Goal: Information Seeking & Learning: Check status

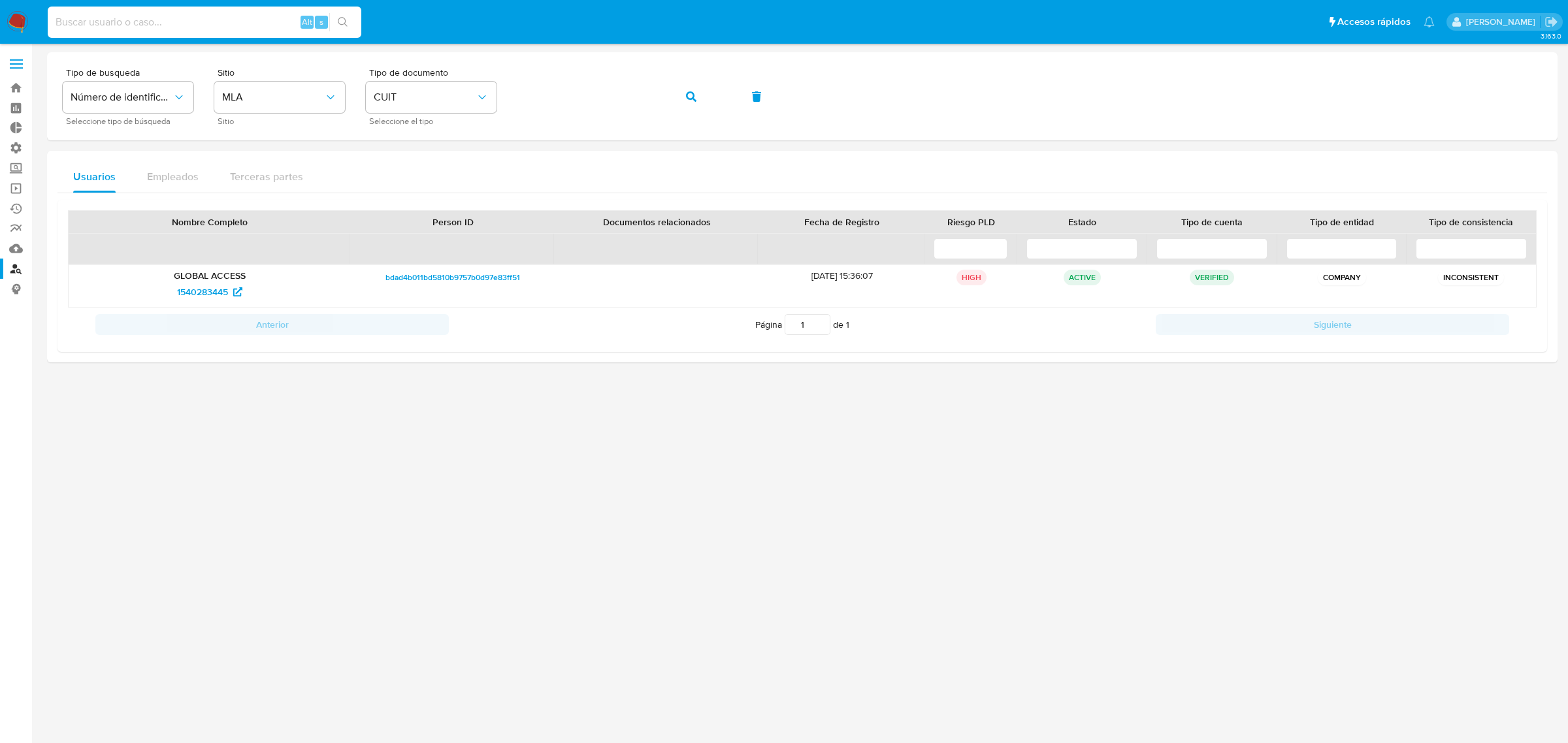
click at [128, 17] on input at bounding box center [204, 22] width 314 height 17
type input "2439475785"
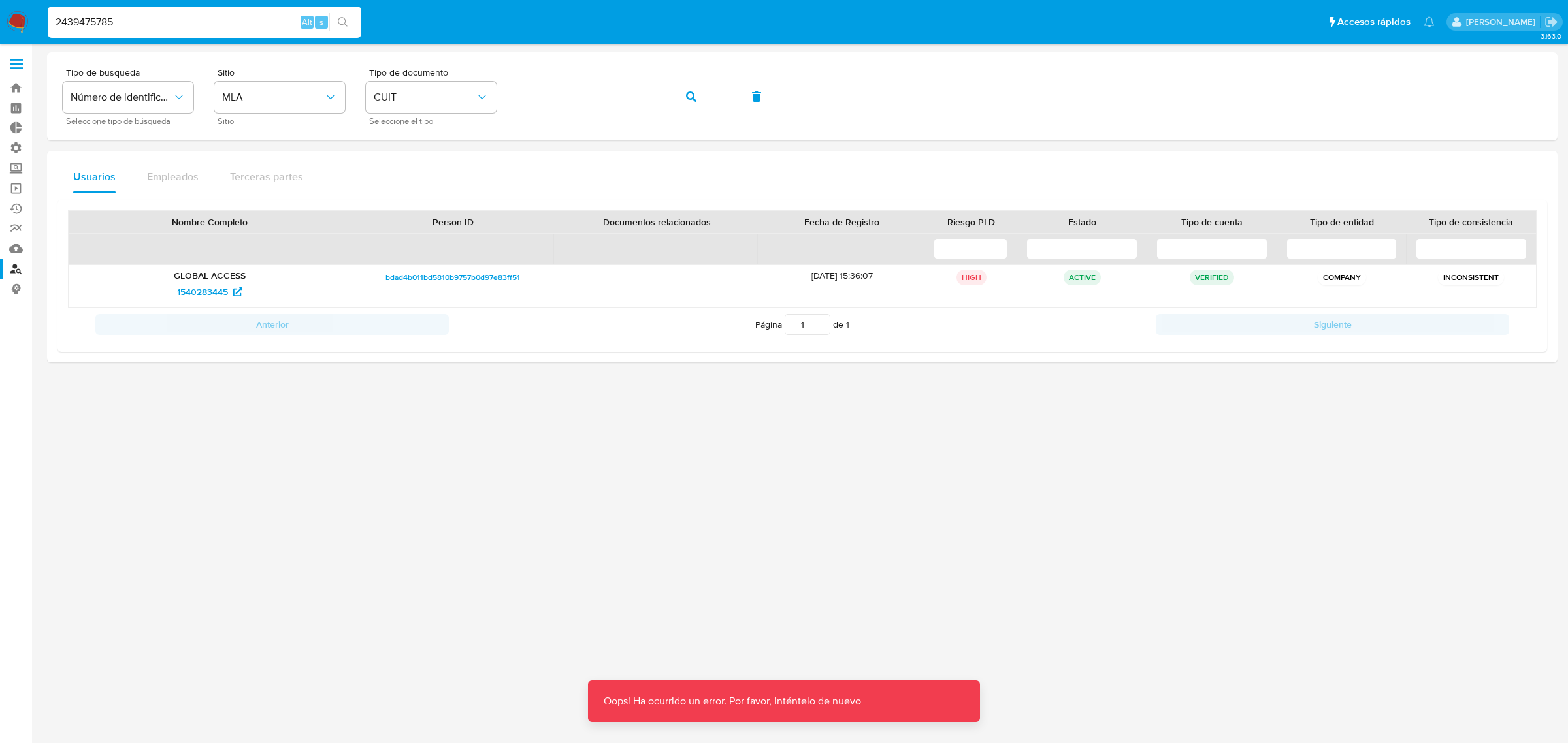
click at [171, 31] on div "2439475785 Alt s" at bounding box center [204, 22] width 314 height 31
click at [175, 21] on input "2439475785" at bounding box center [204, 22] width 314 height 17
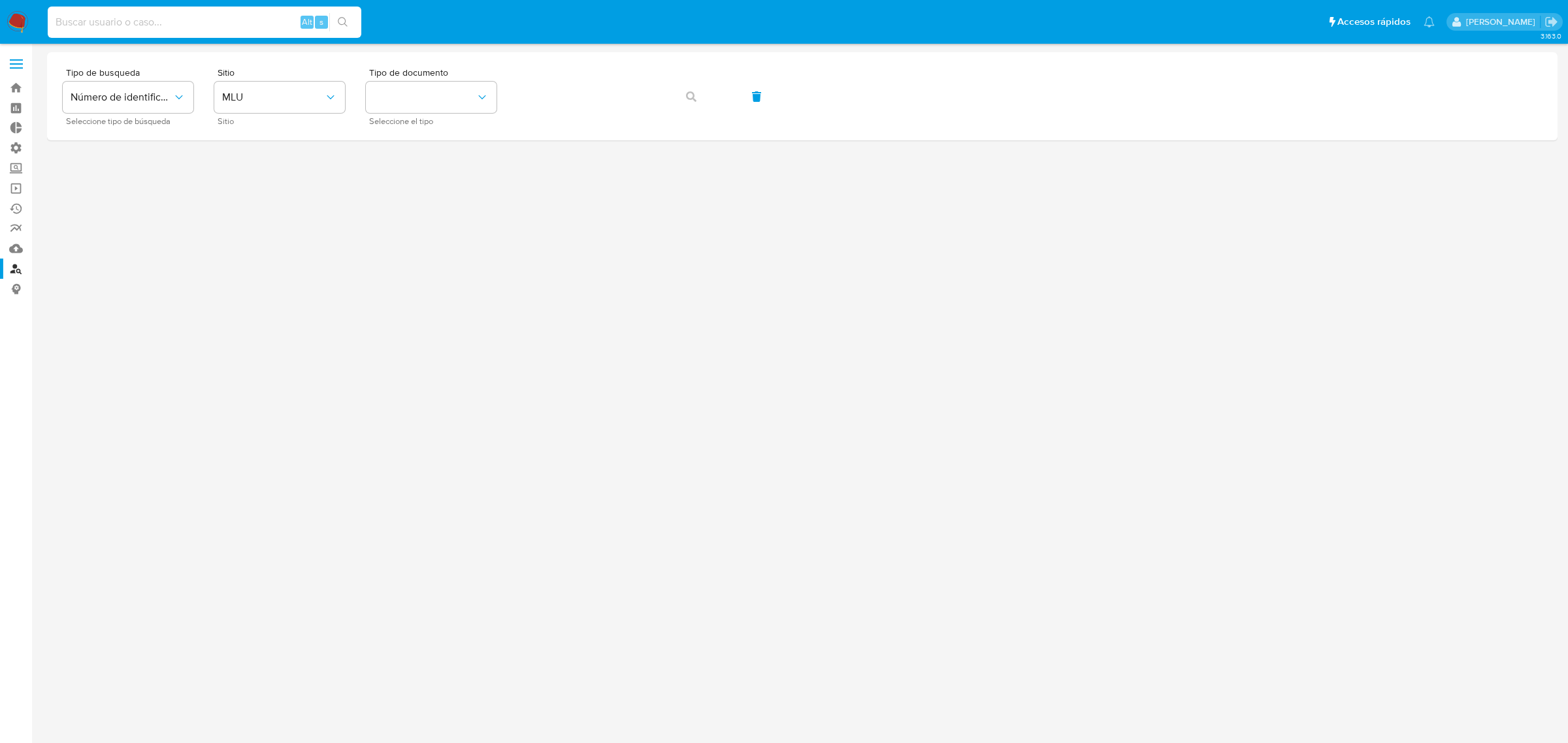
click at [121, 23] on input at bounding box center [204, 22] width 314 height 17
paste input "2439475785"
type input "2439475785"
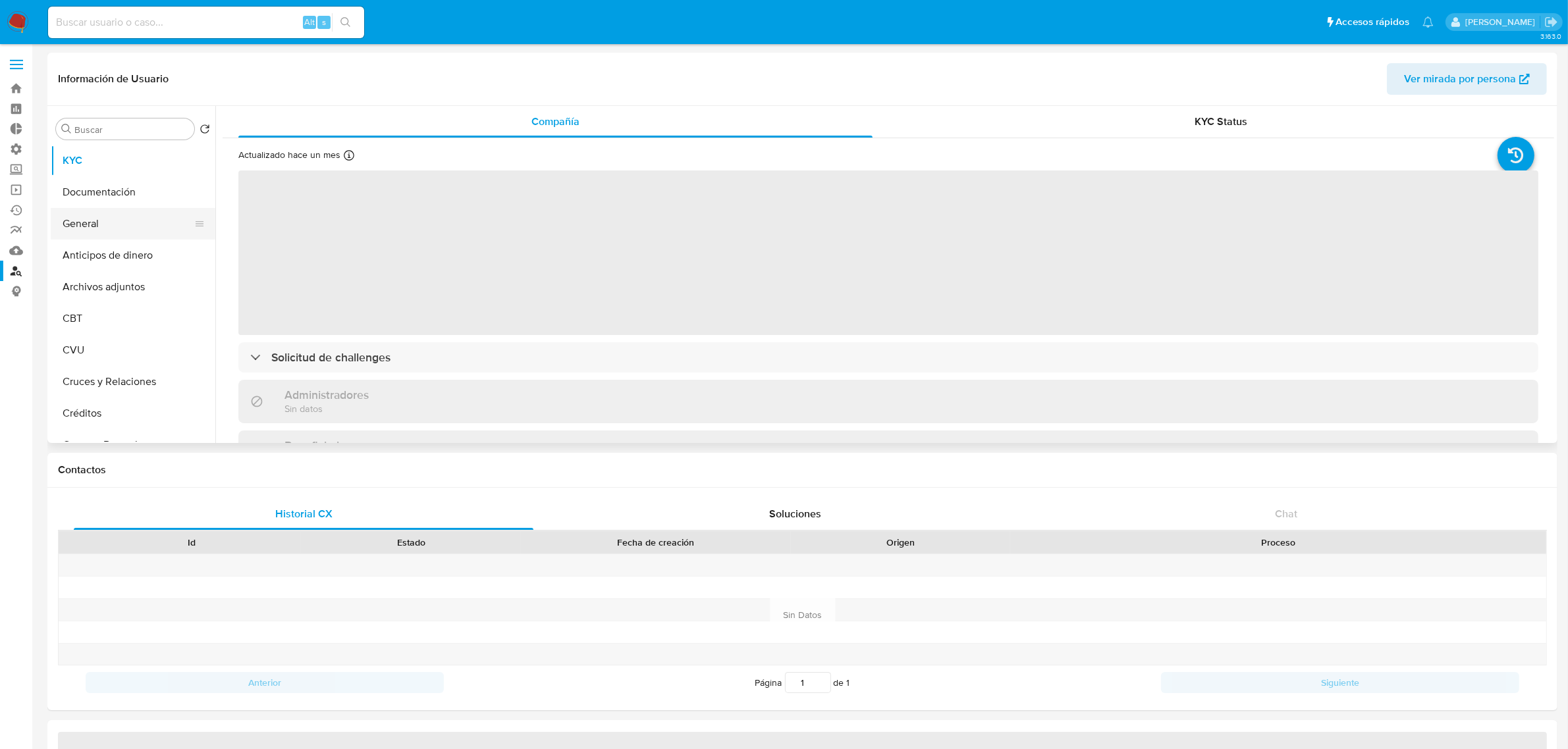
select select "10"
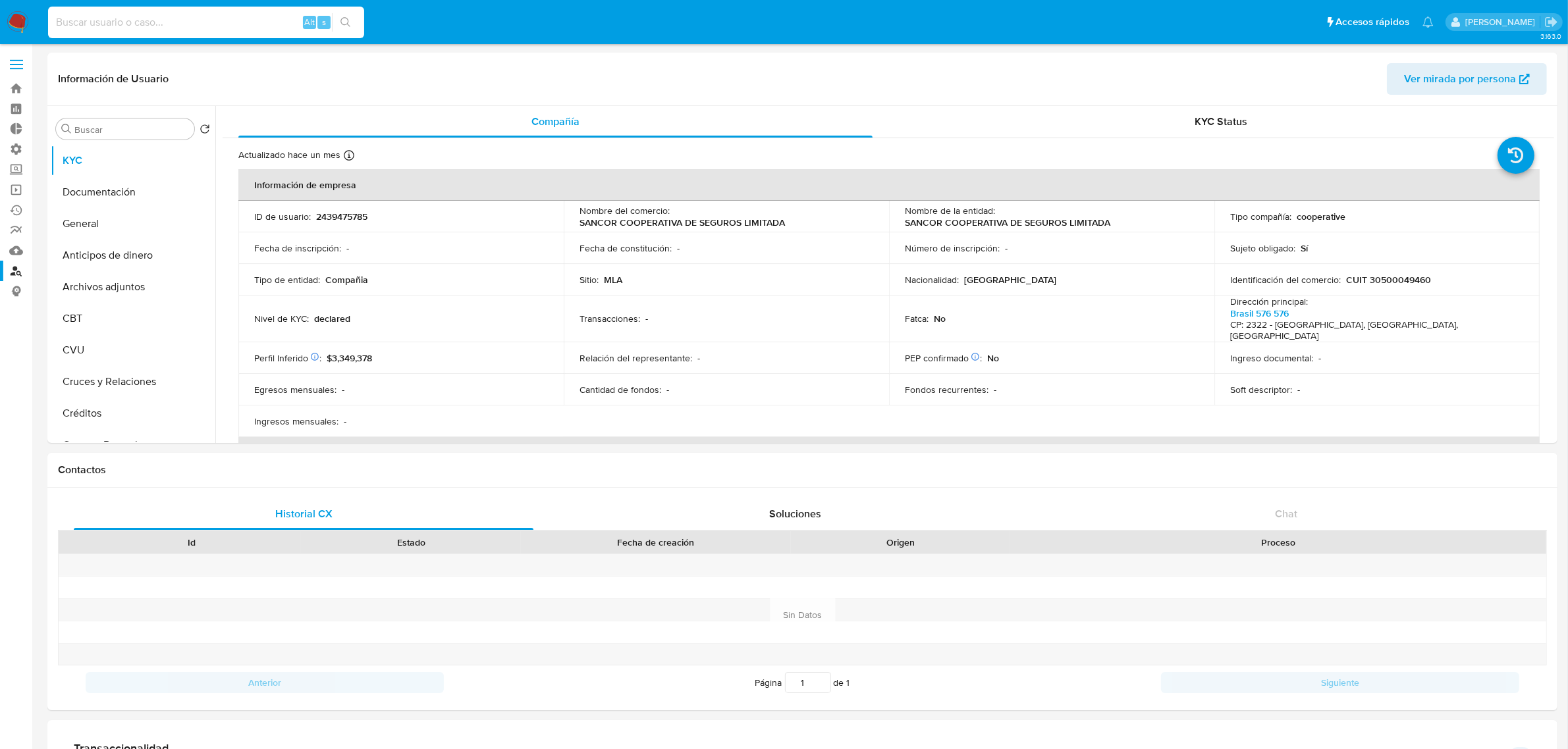
click at [161, 23] on input at bounding box center [206, 22] width 316 height 17
paste input "2640113435"
type input "2640113435"
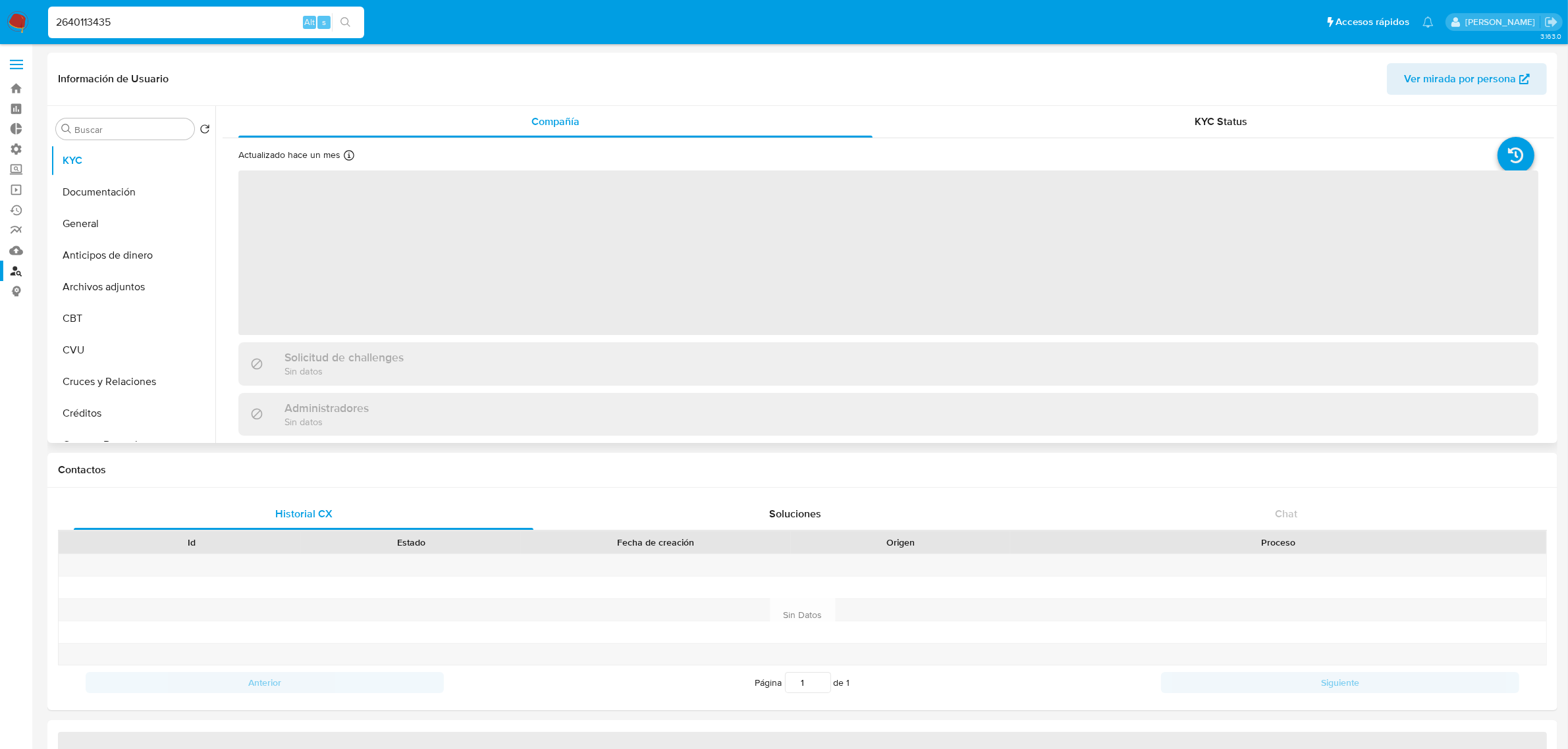
select select "10"
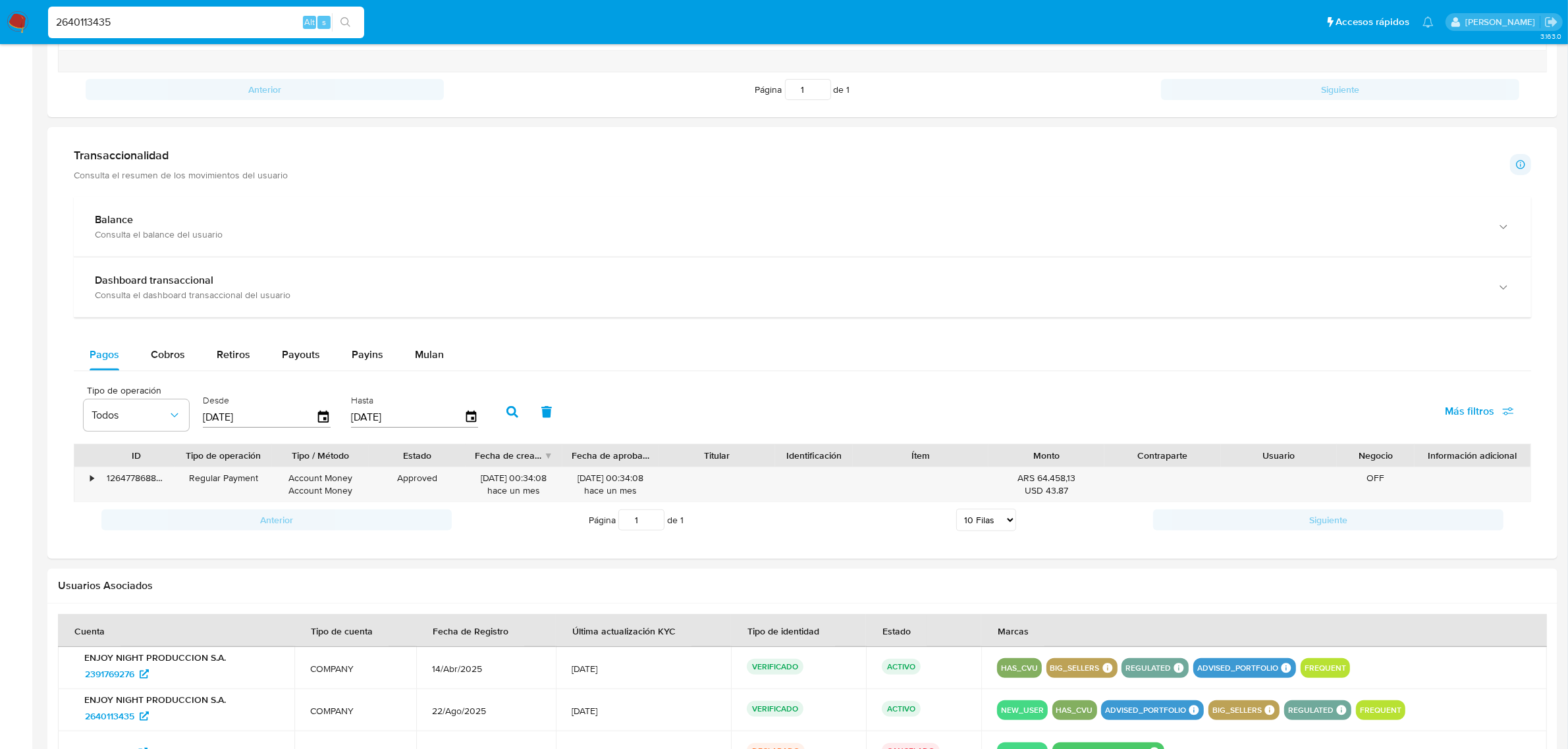
scroll to position [741, 0]
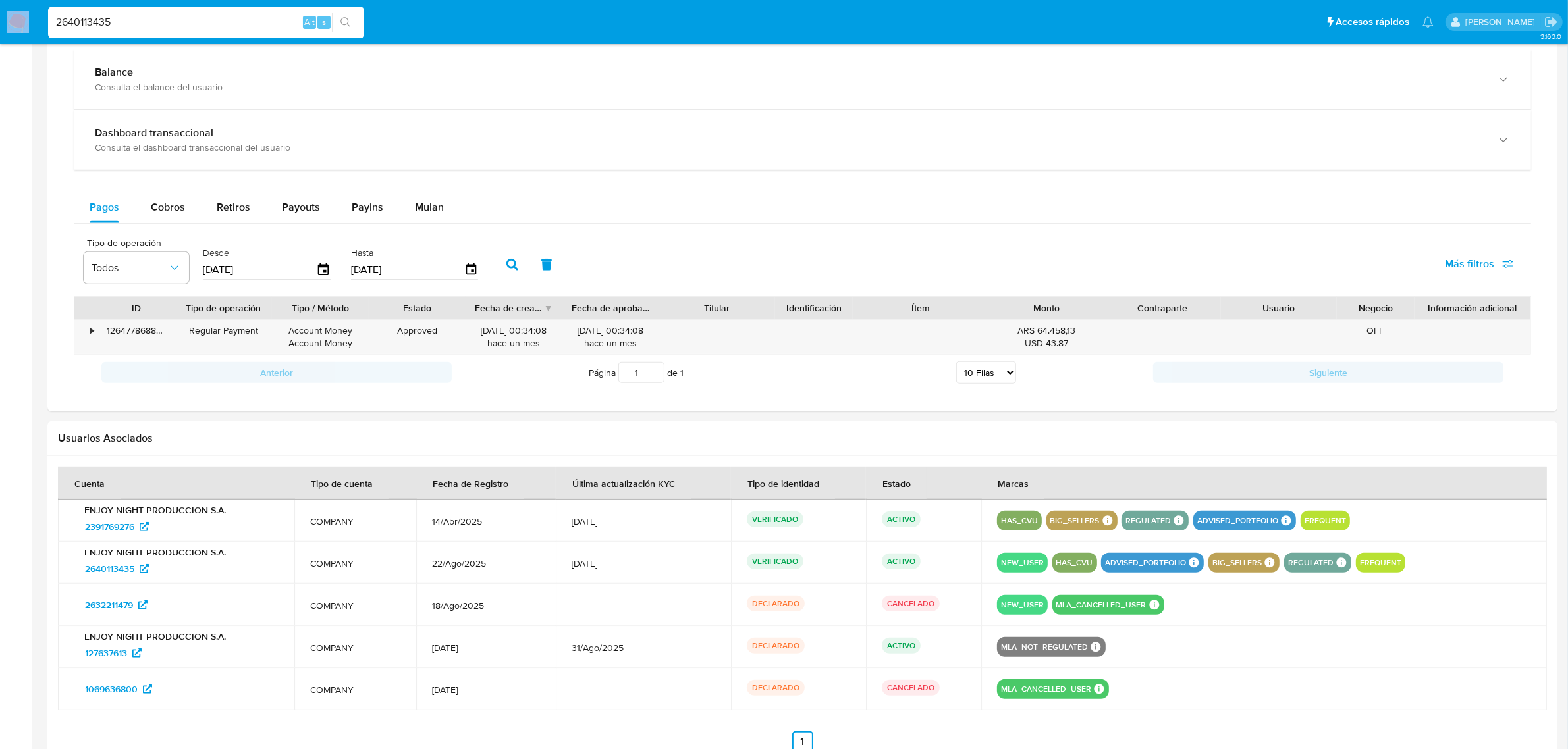
drag, startPoint x: 144, startPoint y: 31, endPoint x: 0, endPoint y: 14, distance: 145.0
click at [0, 14] on nav "Pausado Ver notificaciones 2640113435 Alt s Accesos rápidos Presiona las siguie…" at bounding box center [784, 22] width 1568 height 44
drag, startPoint x: 170, startPoint y: 21, endPoint x: 0, endPoint y: -40, distance: 180.6
click at [0, 0] on html "Pausado Ver notificaciones 2640113435 Alt s Accesos rápidos Presiona las siguie…" at bounding box center [784, 44] width 1568 height 1569
paste input "87161056"
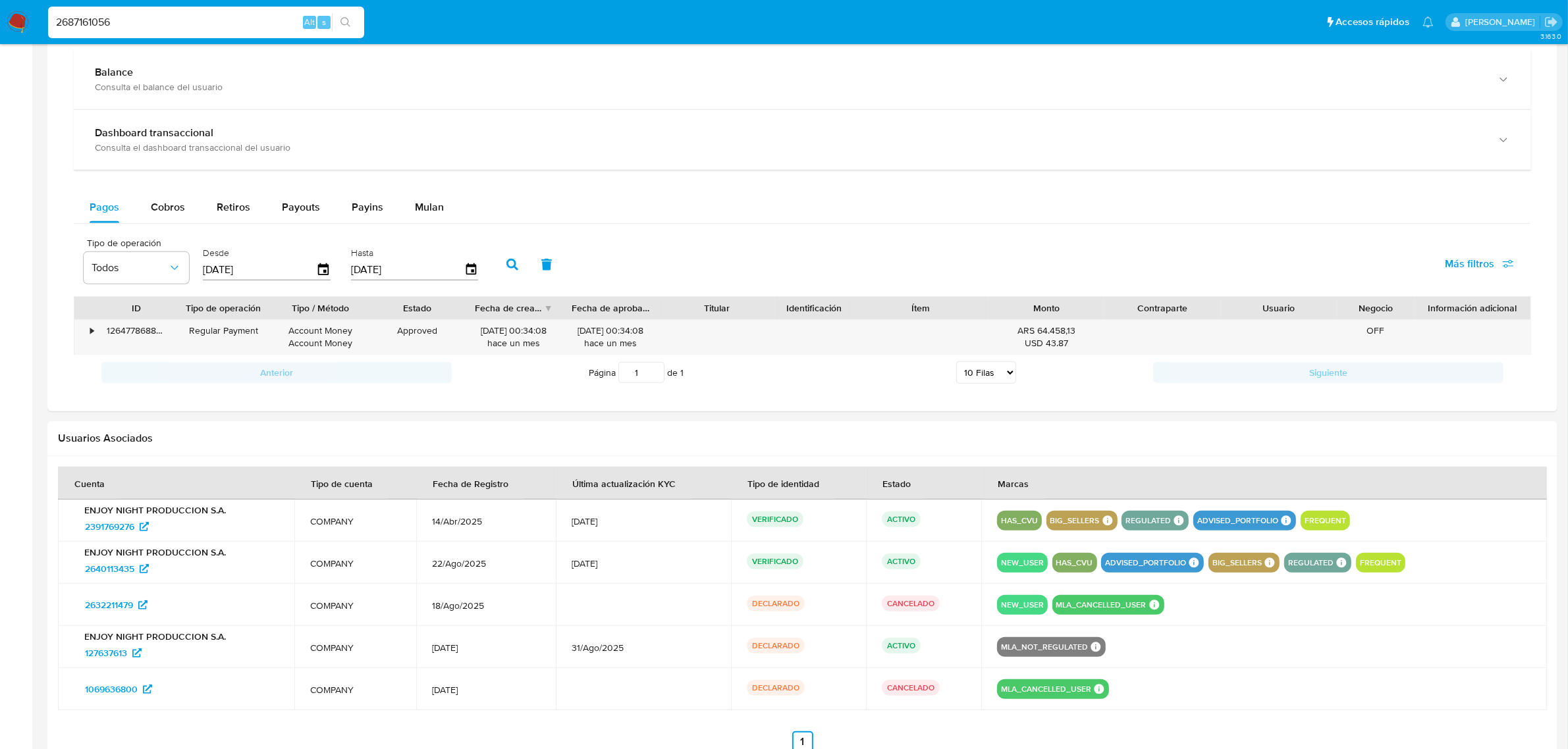
type input "2687161056"
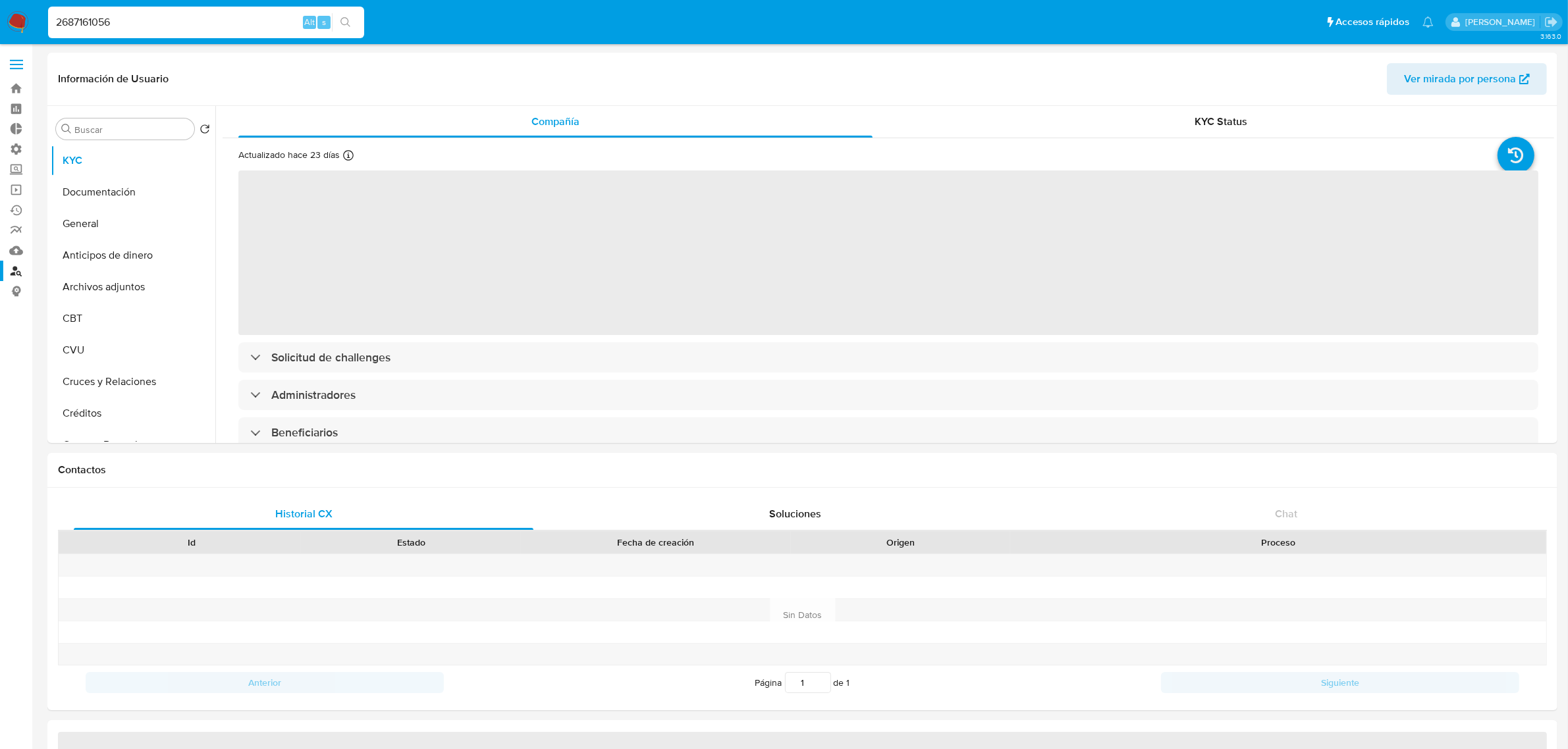
select select "10"
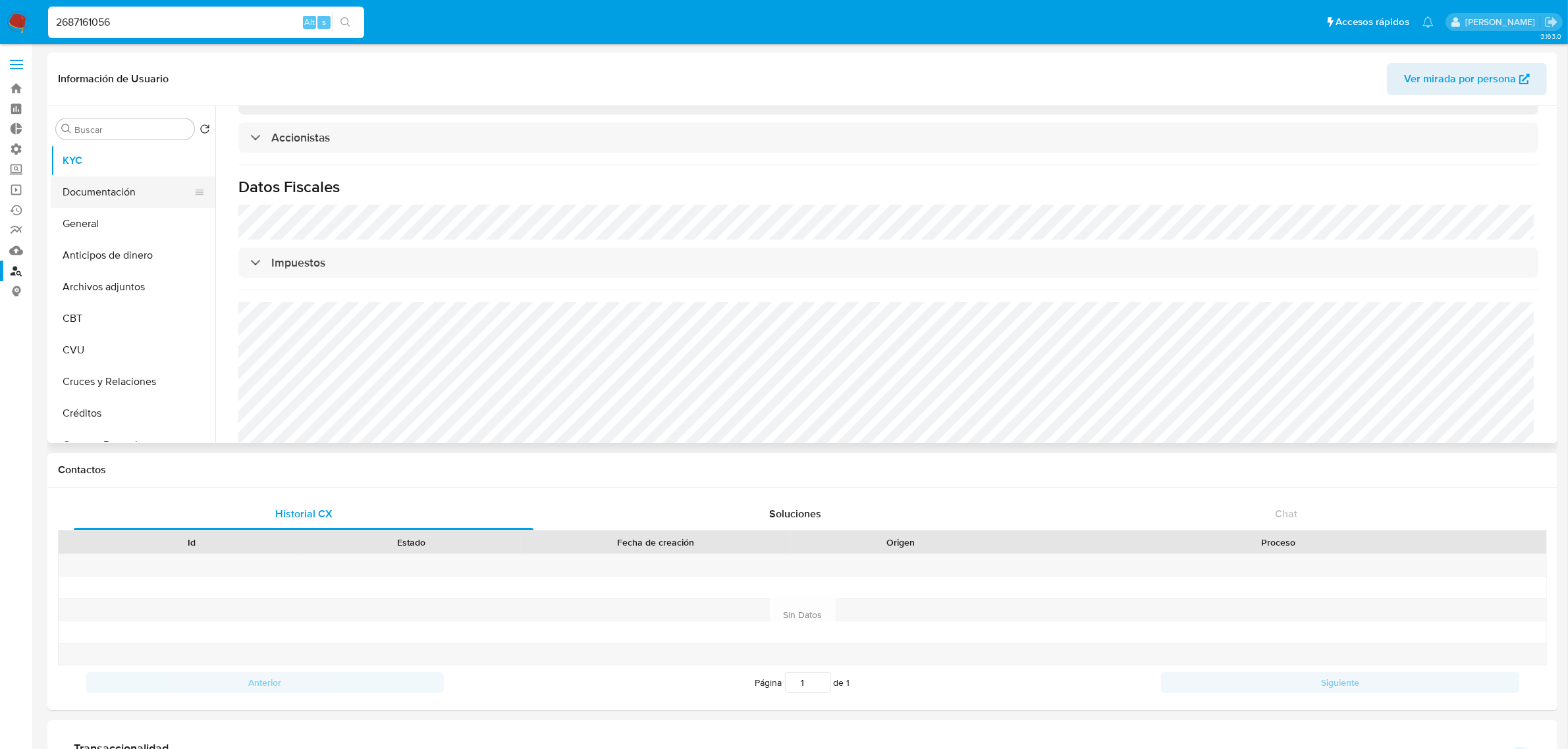
click at [115, 198] on button "Documentación" at bounding box center [128, 192] width 154 height 32
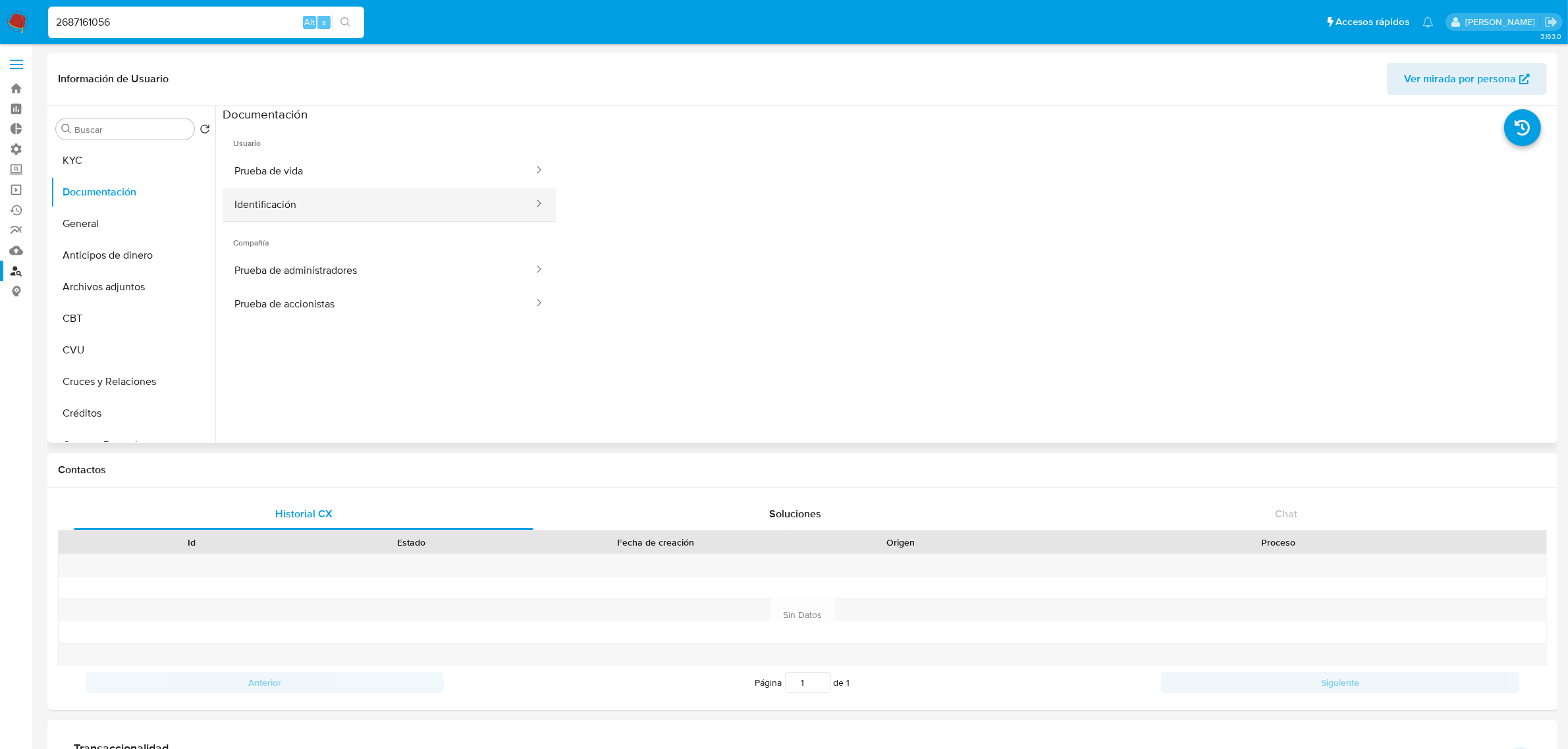
click at [370, 212] on button "Identificación" at bounding box center [379, 204] width 312 height 33
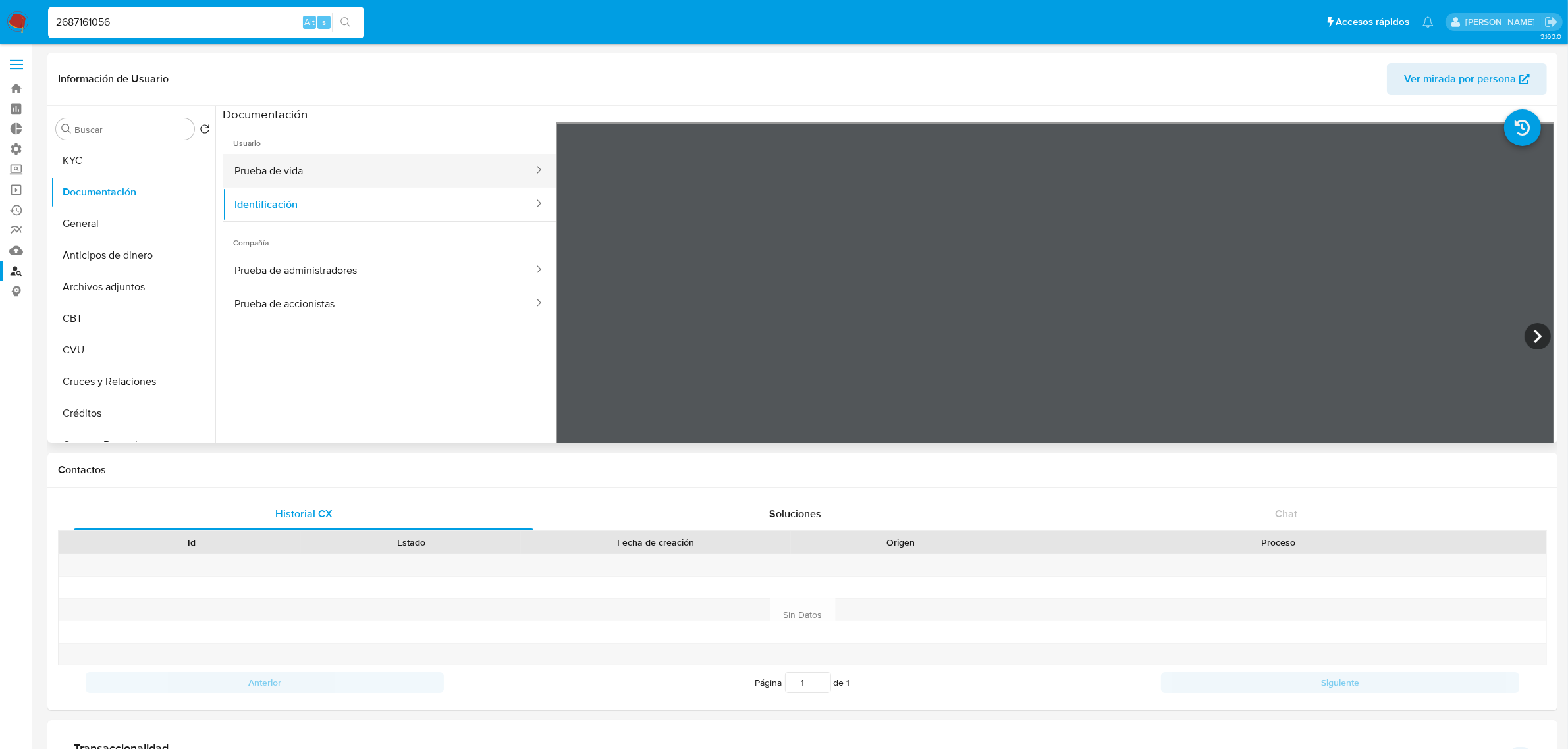
click at [455, 166] on button "Prueba de vida" at bounding box center [379, 171] width 312 height 33
drag, startPoint x: 163, startPoint y: 22, endPoint x: 0, endPoint y: 3, distance: 164.1
click at [0, 7] on nav "Pausado Ver notificaciones 2687161056 Alt s Accesos rápidos Presiona las siguie…" at bounding box center [784, 22] width 1568 height 44
paste input "174508035"
type input "174508035"
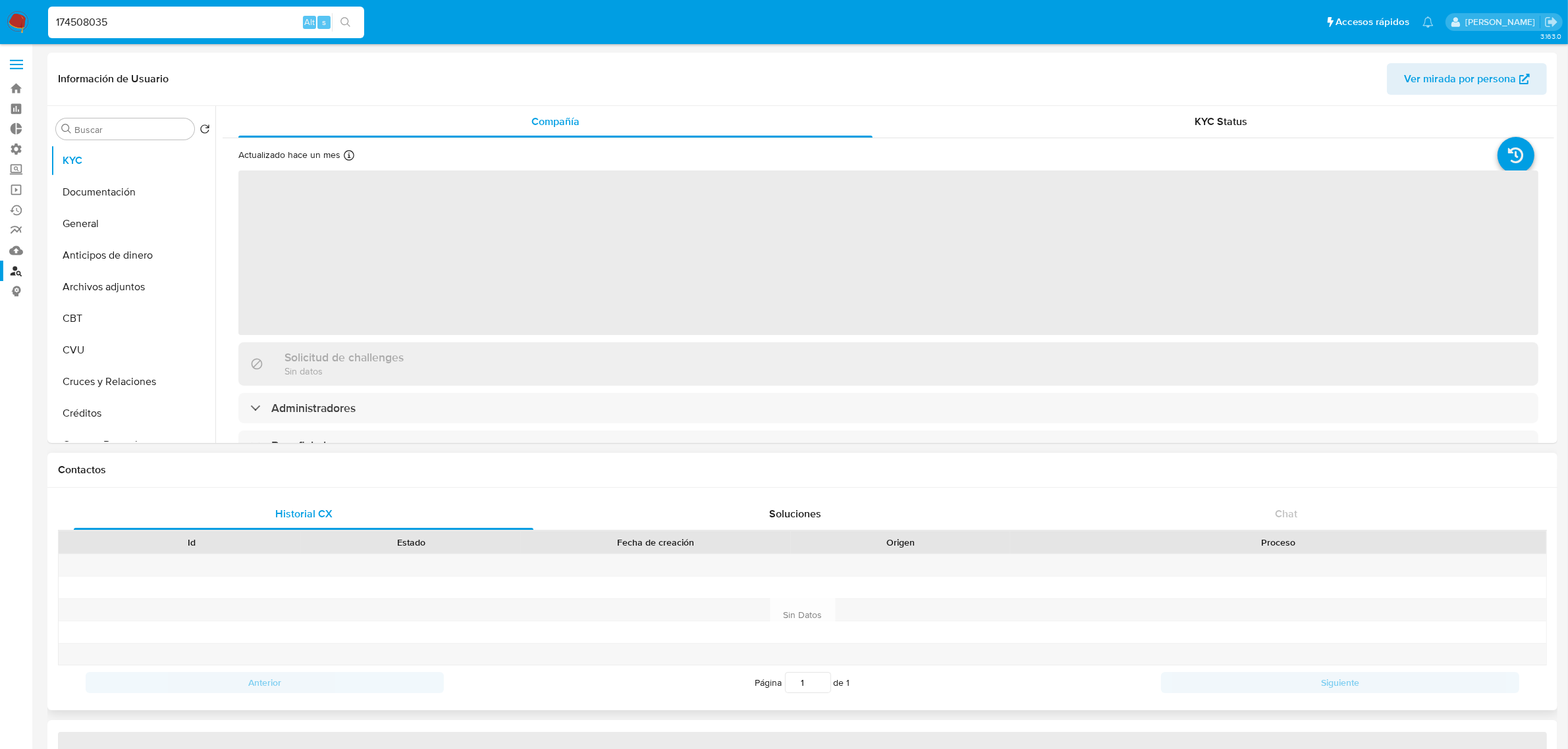
select select "10"
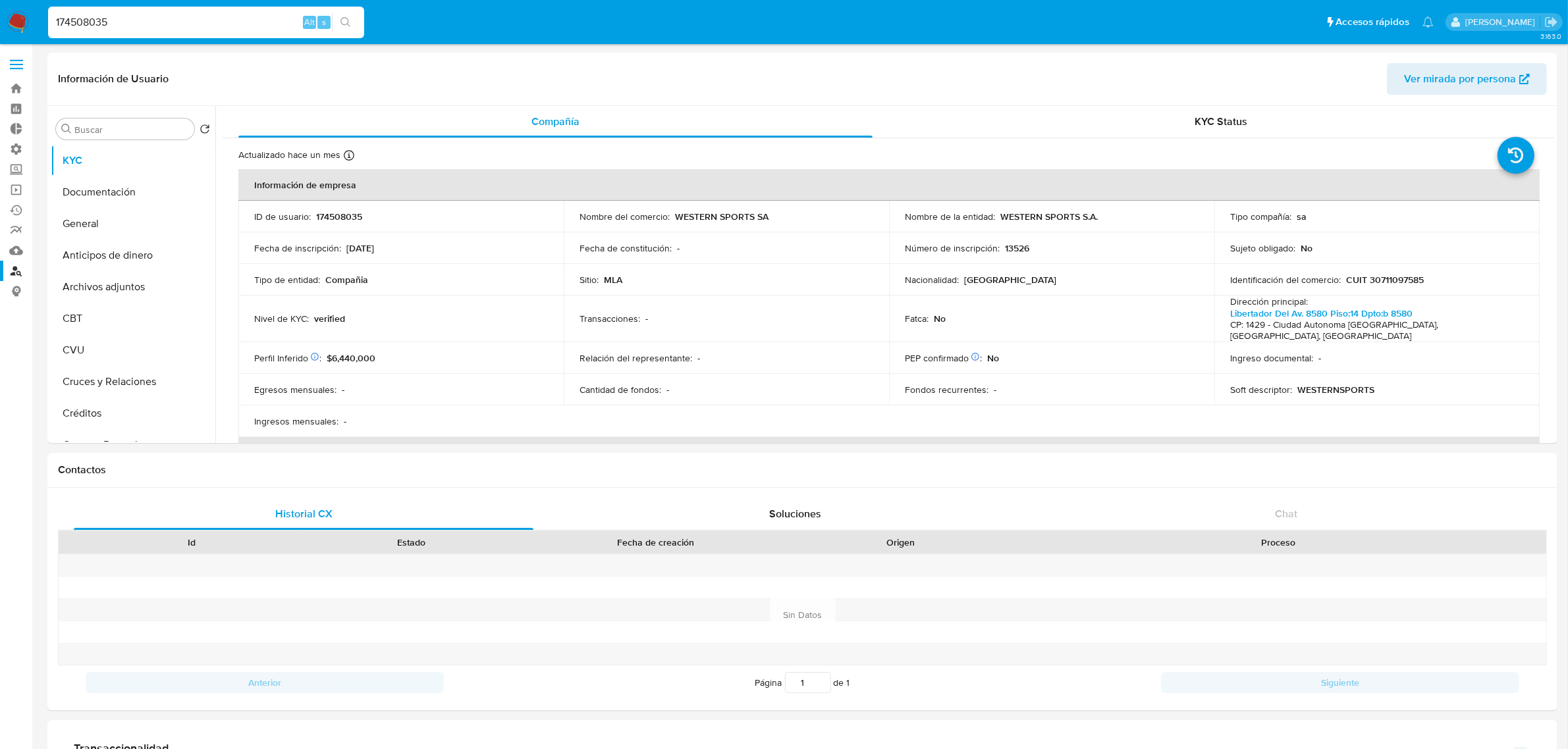
drag, startPoint x: 191, startPoint y: 22, endPoint x: 0, endPoint y: 27, distance: 191.1
click at [0, 27] on nav "Pausado Ver notificaciones 174508035 Alt s Accesos rápidos Presiona las siguien…" at bounding box center [784, 22] width 1568 height 44
paste input "2636941964"
type input "2636941964"
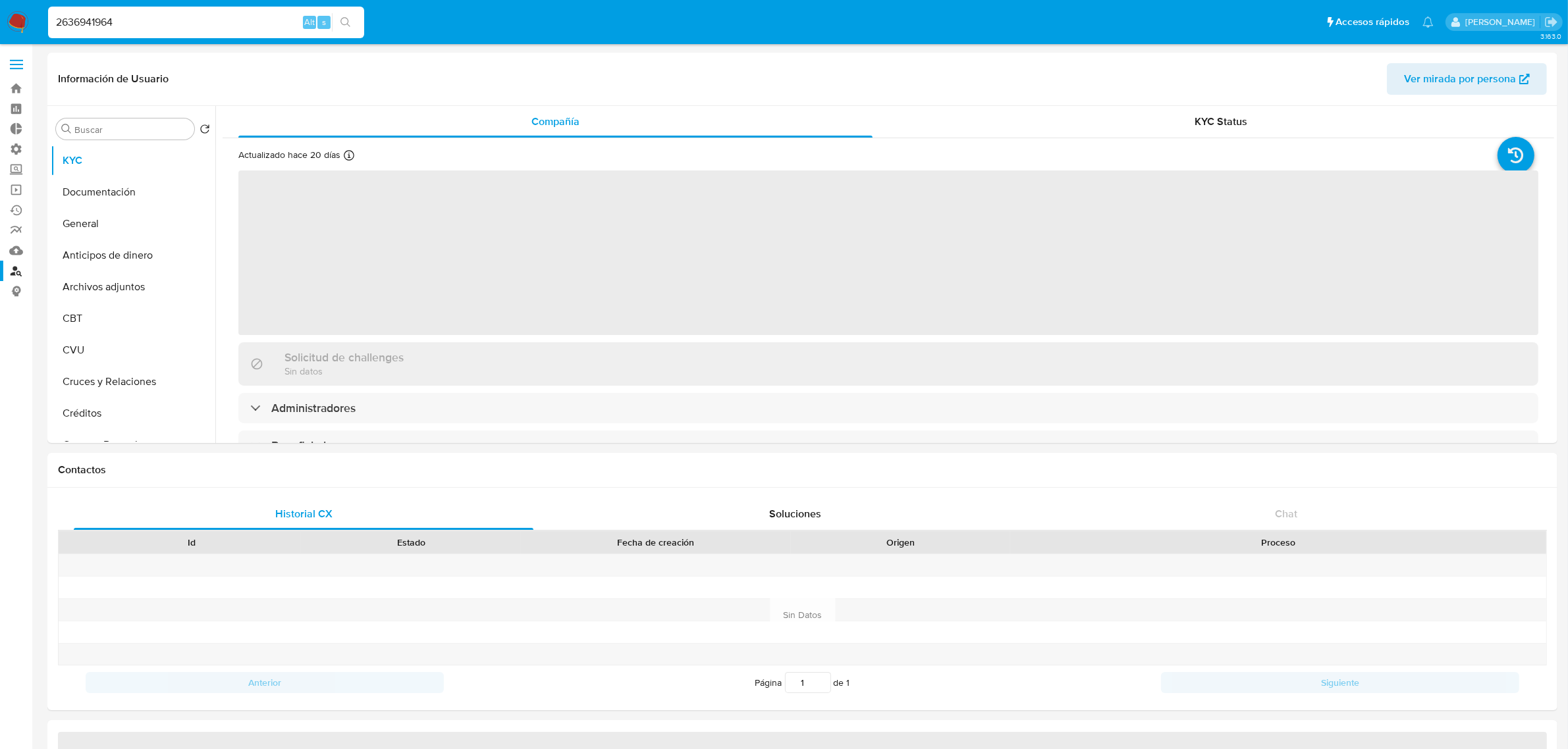
select select "10"
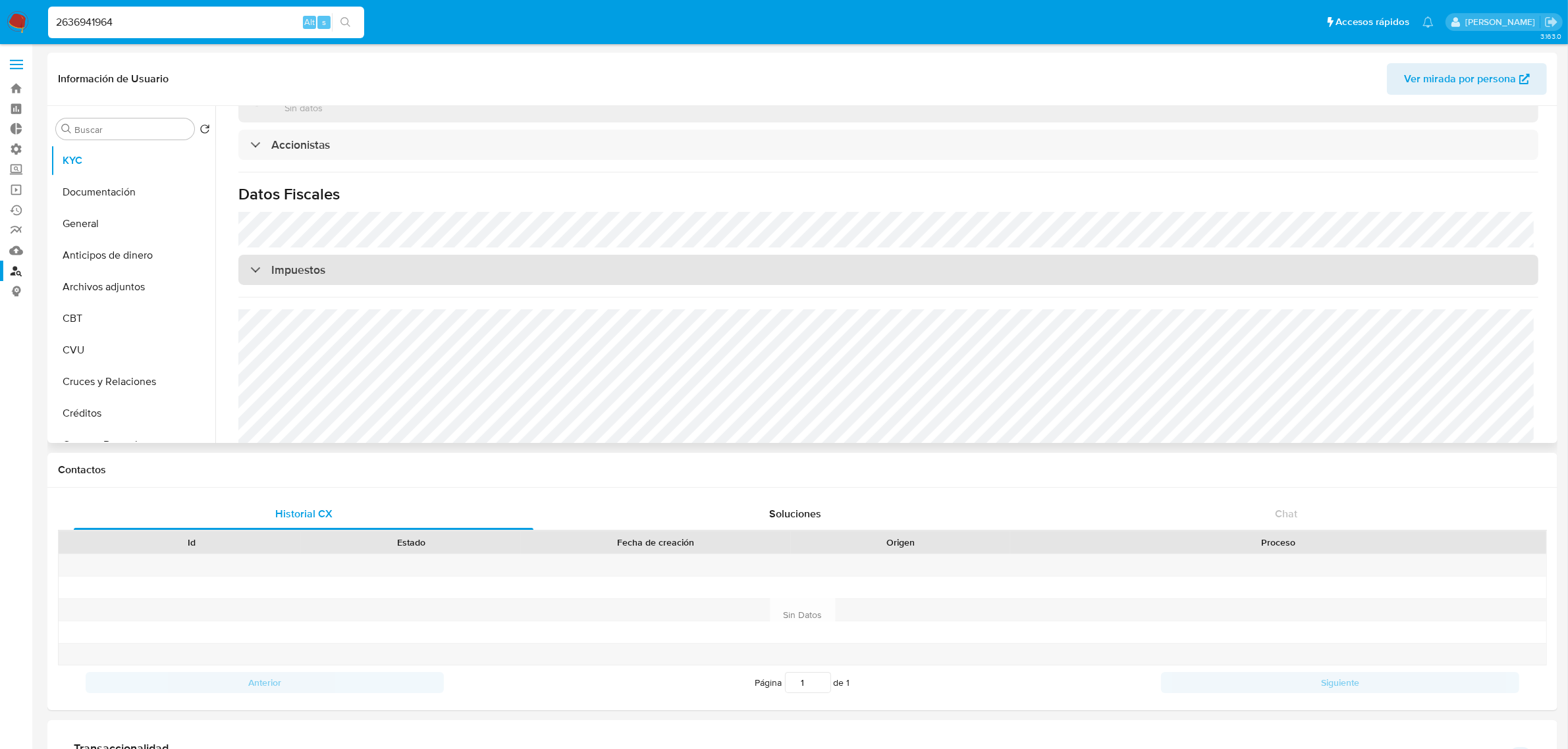
scroll to position [888, 0]
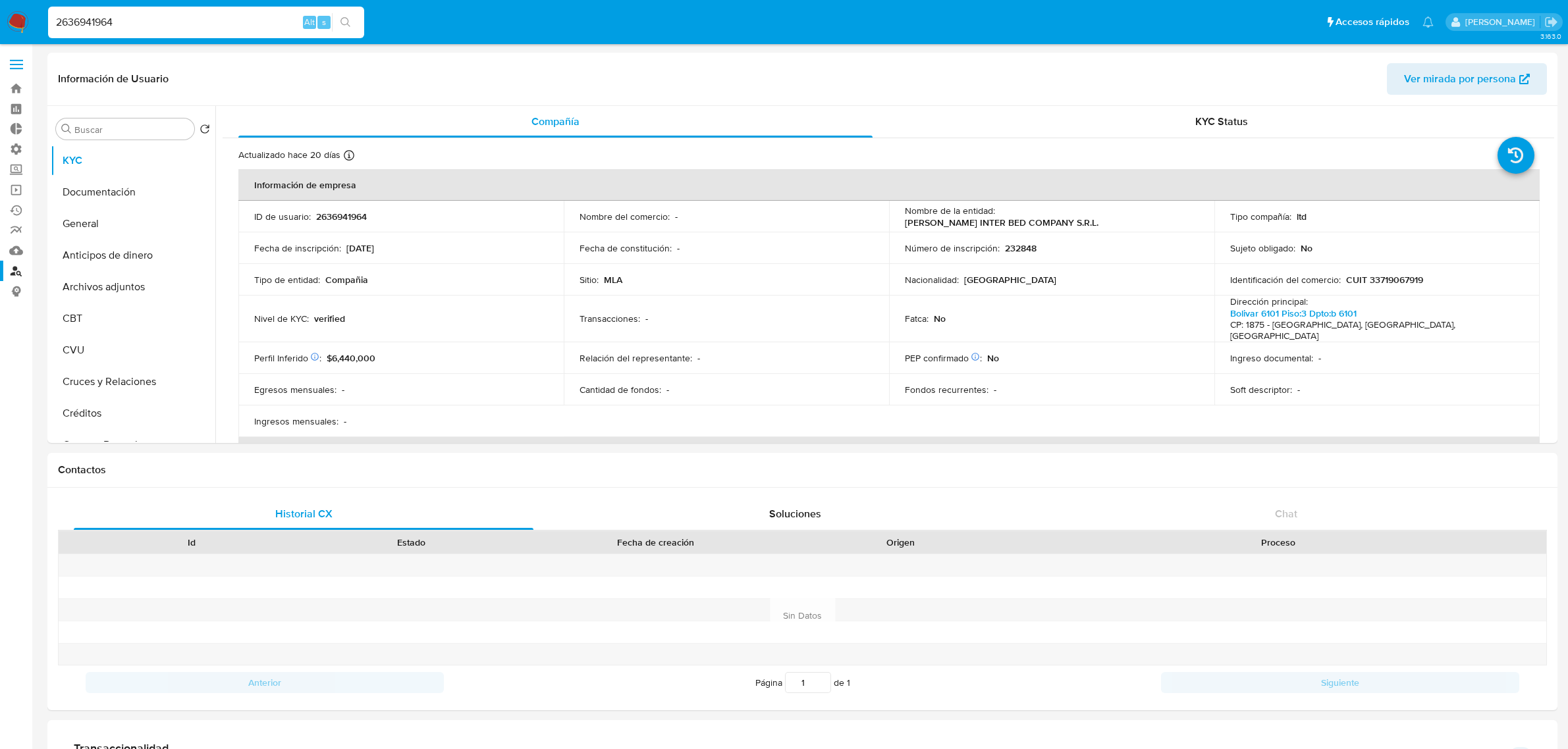
select select "10"
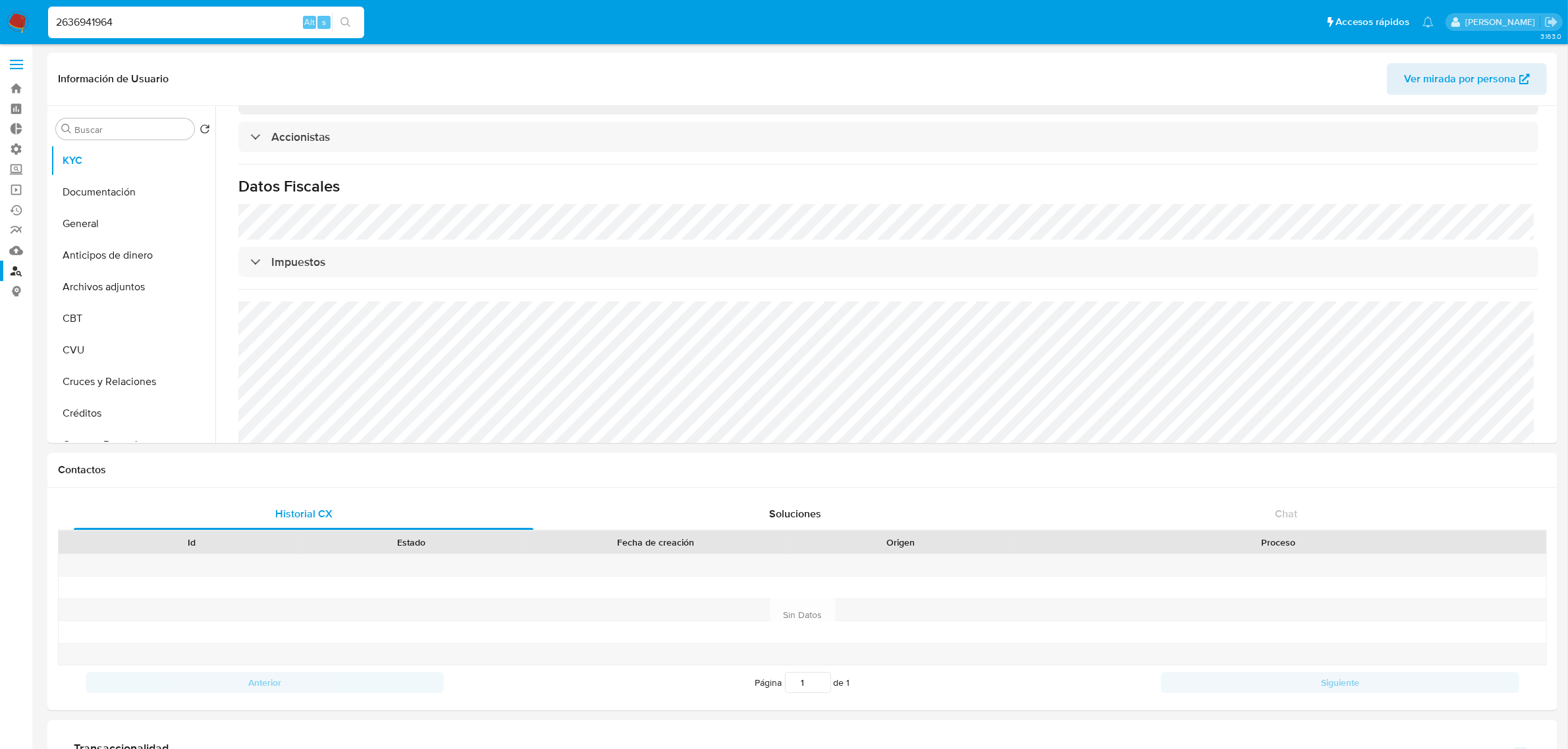
drag, startPoint x: 181, startPoint y: 20, endPoint x: 0, endPoint y: 1, distance: 182.0
click at [0, 3] on nav "Pausado Ver notificaciones 2636941964 Alt s Accesos rápidos Presiona las siguie…" at bounding box center [784, 22] width 1568 height 44
paste input "235236073"
type input "2235236073"
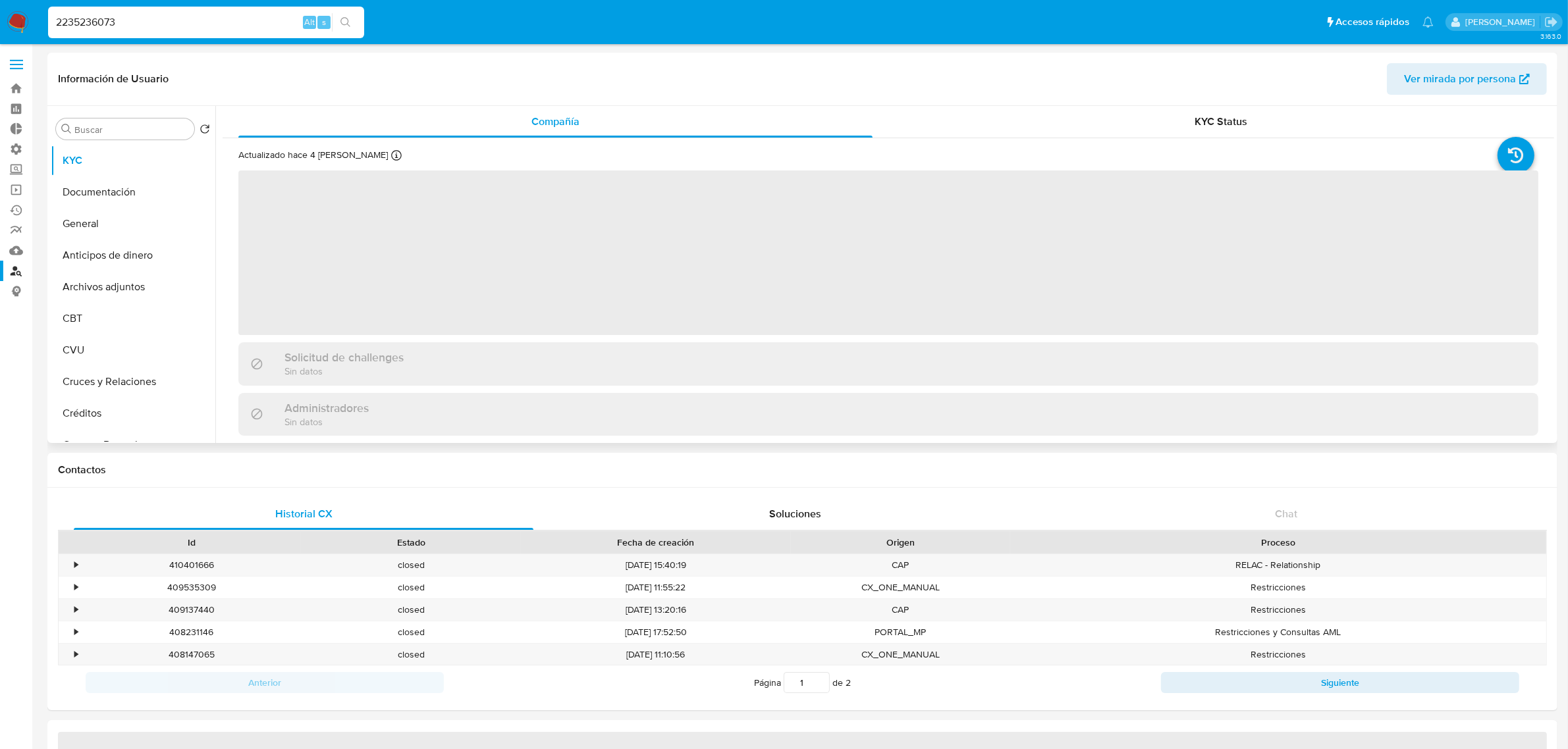
select select "10"
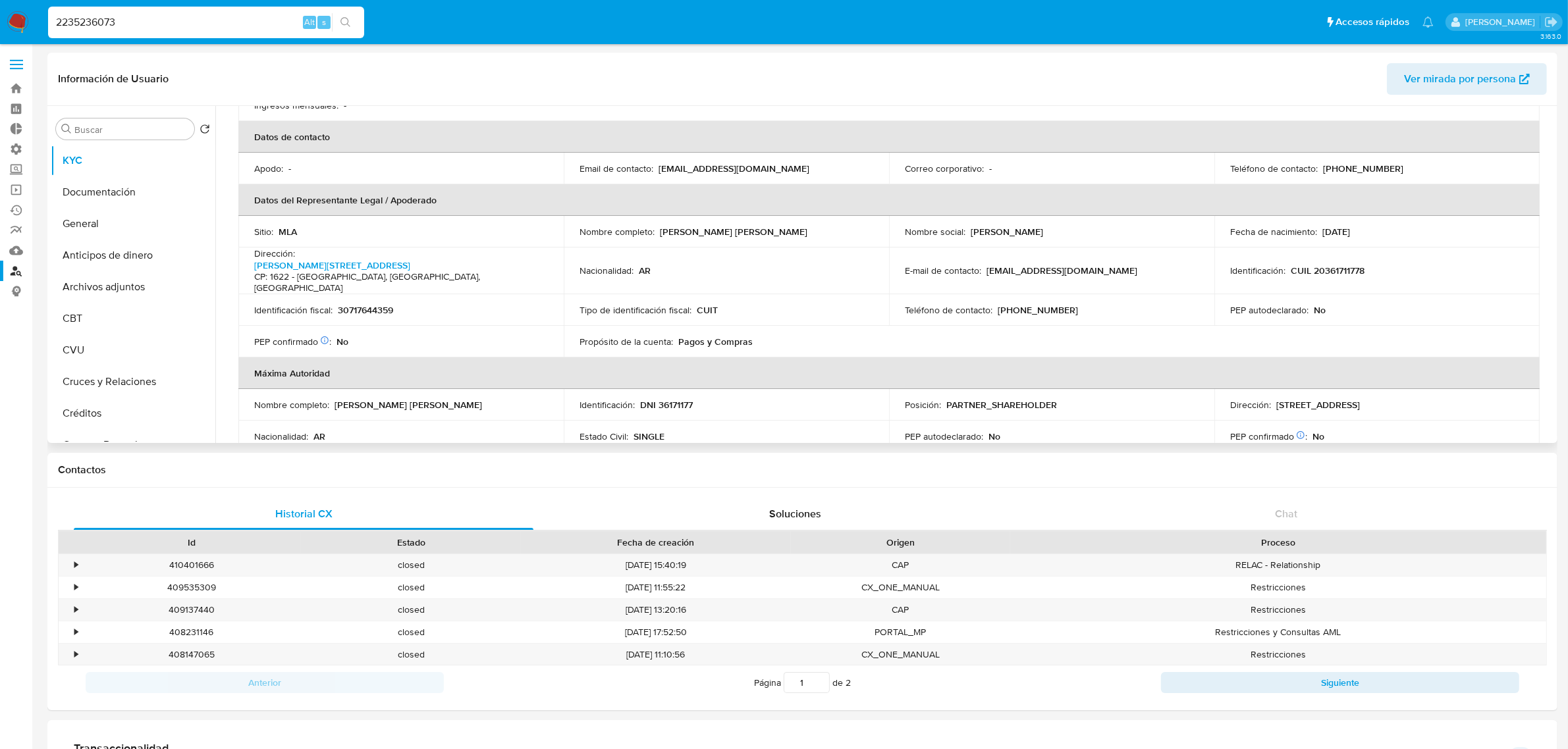
scroll to position [329, 0]
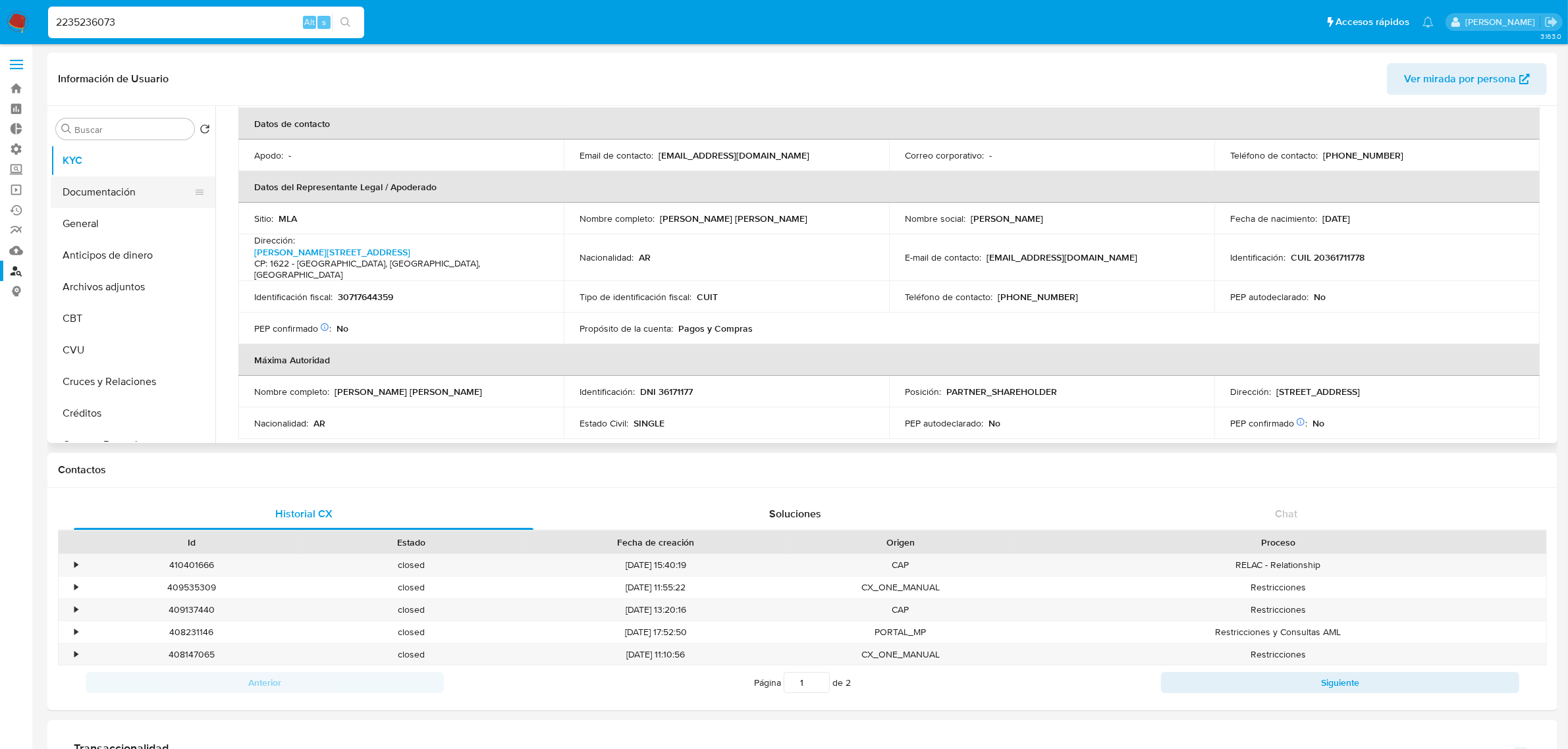
click at [92, 189] on button "Documentación" at bounding box center [128, 192] width 154 height 32
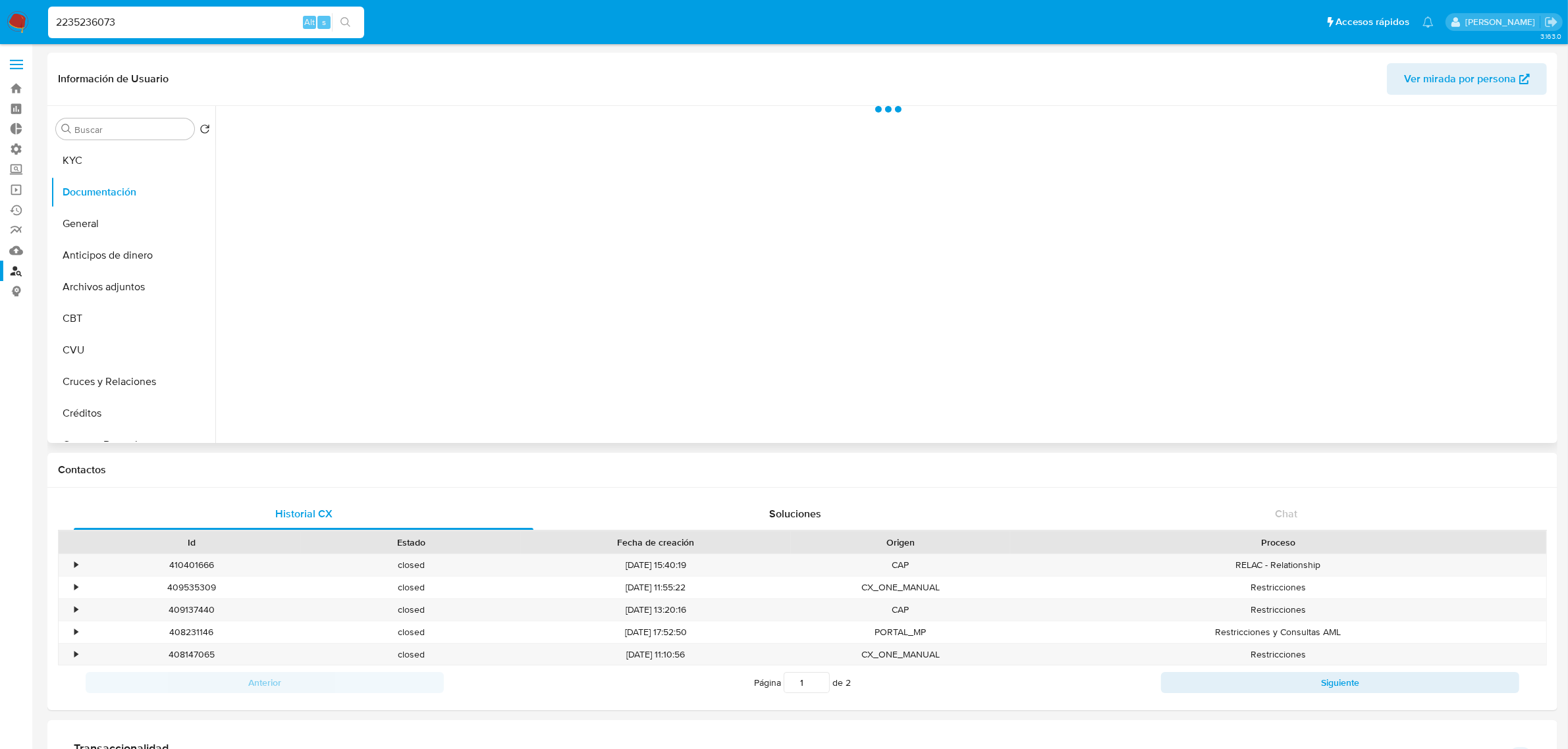
scroll to position [0, 0]
click at [400, 183] on button "Identificación" at bounding box center [379, 171] width 312 height 33
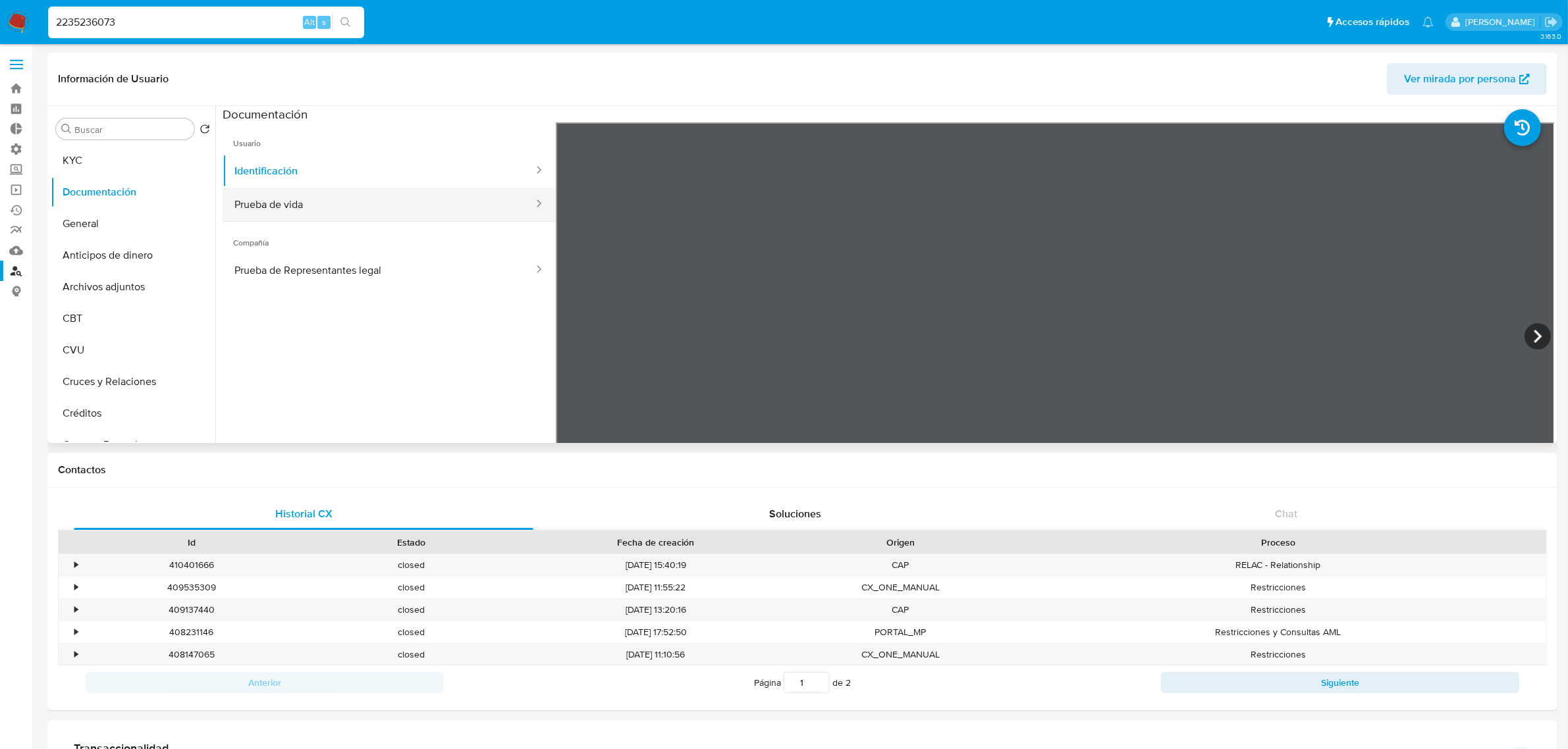
click at [418, 206] on button "Prueba de vida" at bounding box center [379, 204] width 312 height 33
click at [437, 173] on button "Identificación" at bounding box center [379, 171] width 312 height 33
click at [140, 155] on button "KYC" at bounding box center [128, 160] width 154 height 32
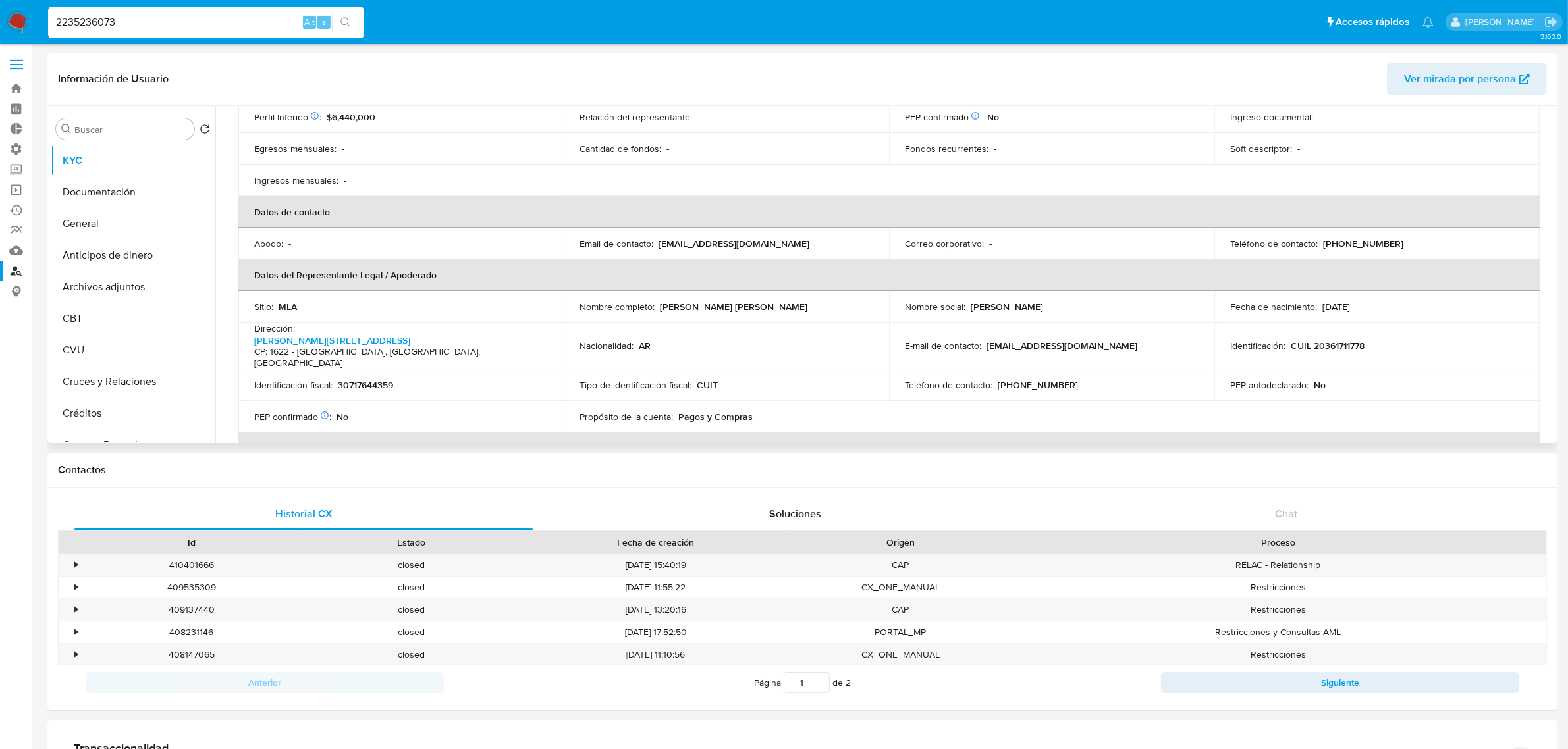
scroll to position [247, 0]
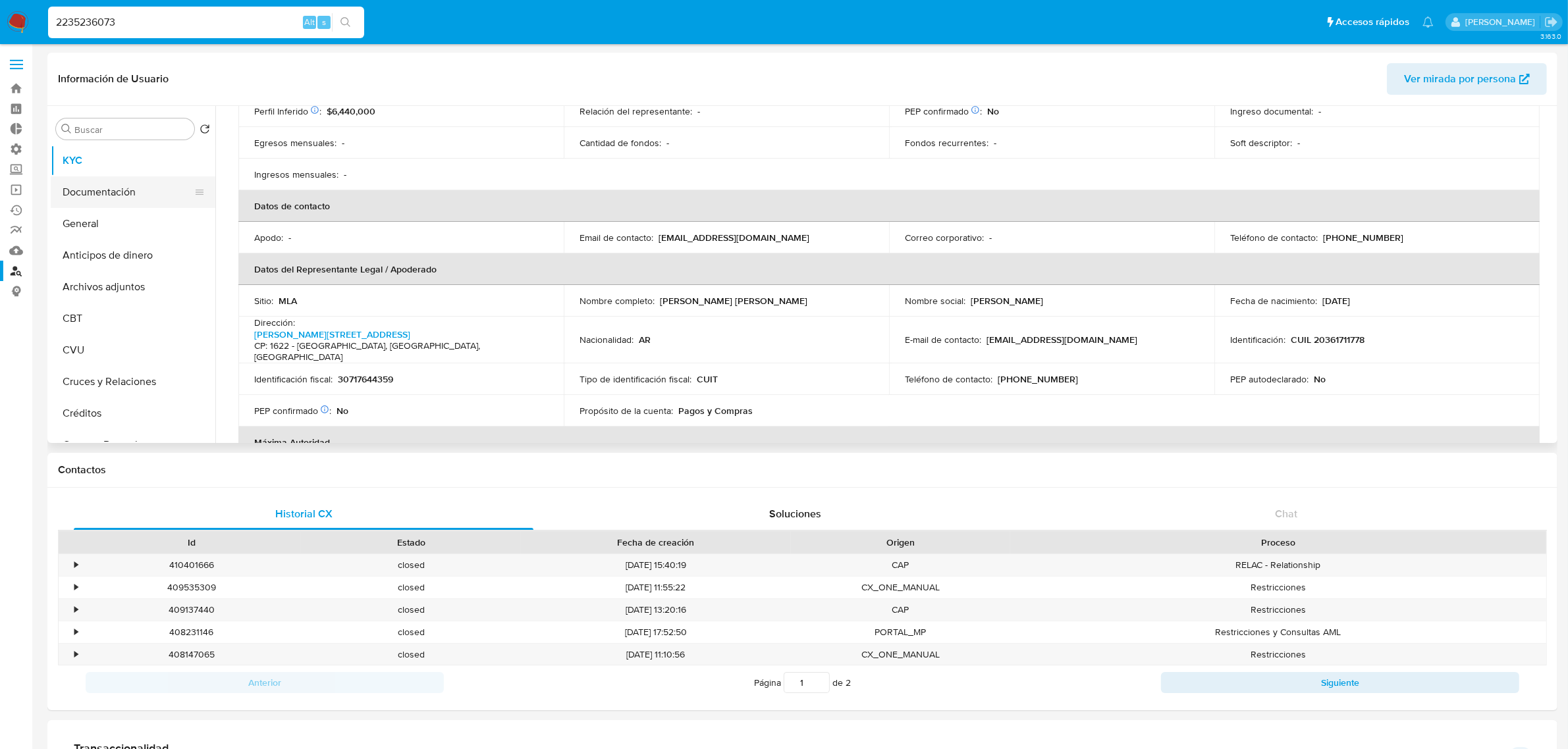
click at [110, 178] on button "Documentación" at bounding box center [128, 192] width 154 height 32
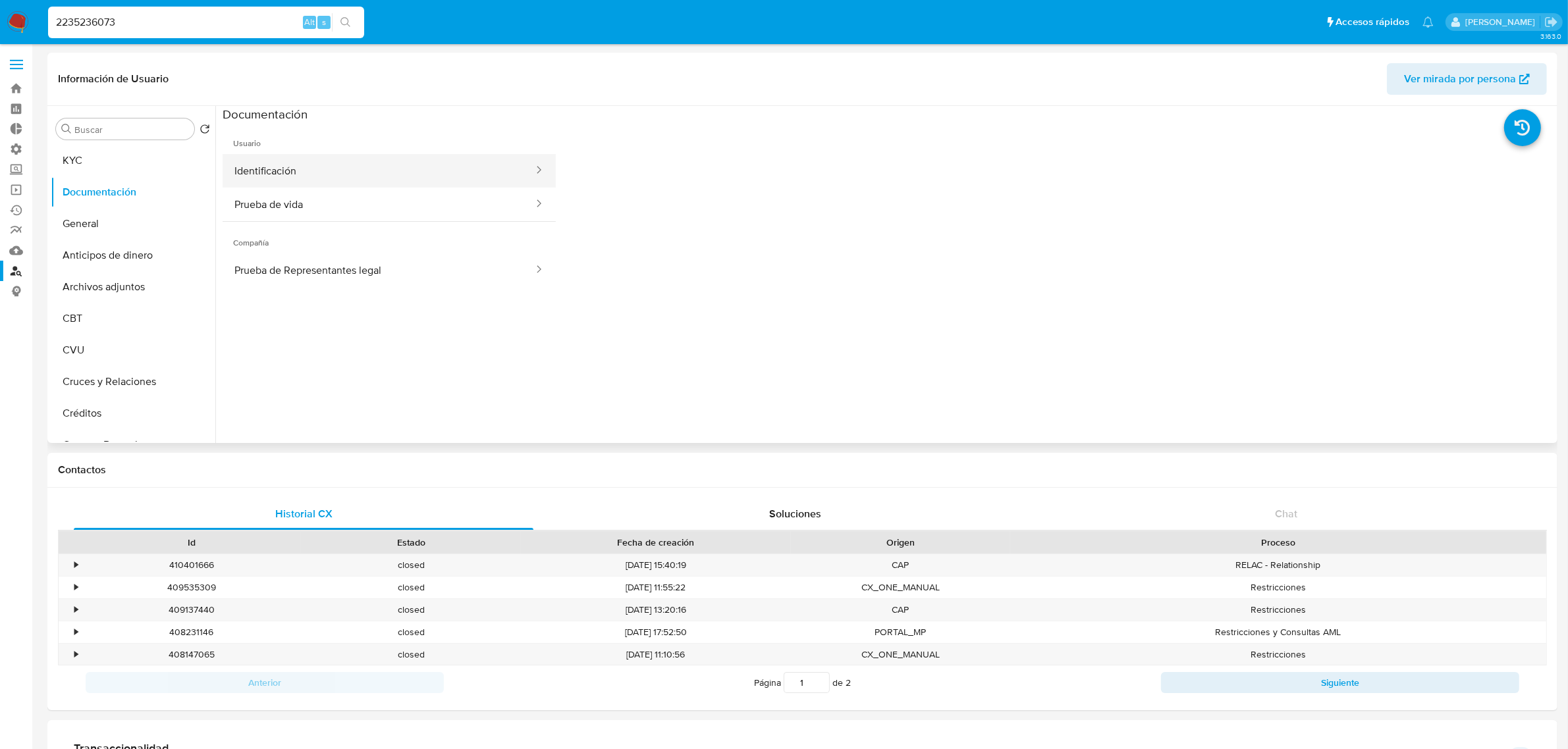
click at [443, 171] on button "Identificación" at bounding box center [379, 171] width 312 height 33
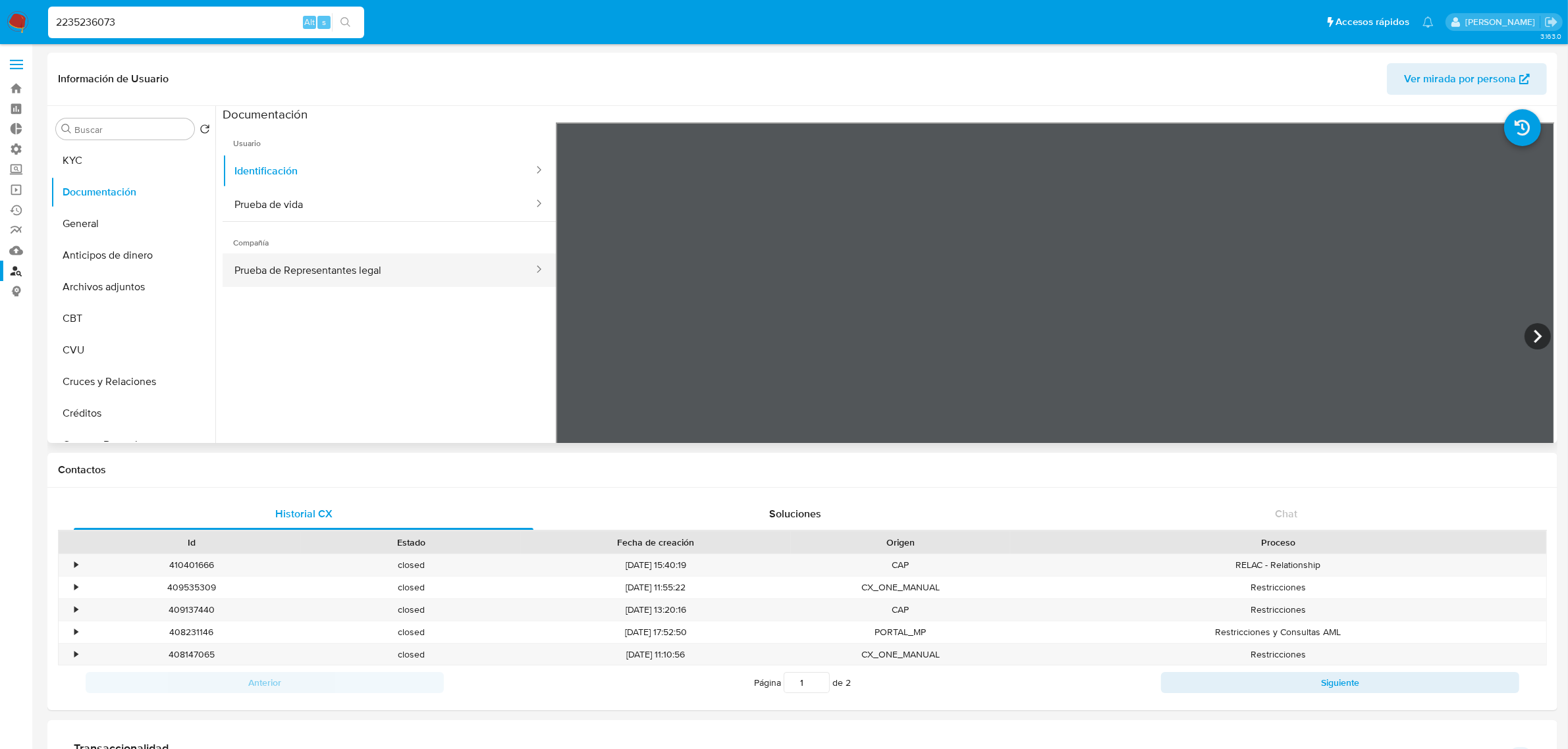
click at [421, 267] on button "Prueba de Representantes legal" at bounding box center [379, 270] width 312 height 33
